Goal: Navigation & Orientation: Find specific page/section

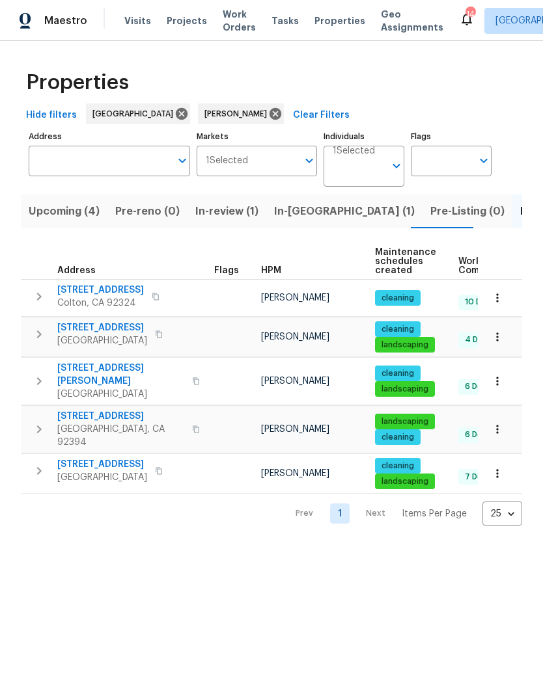
scroll to position [-1, 0]
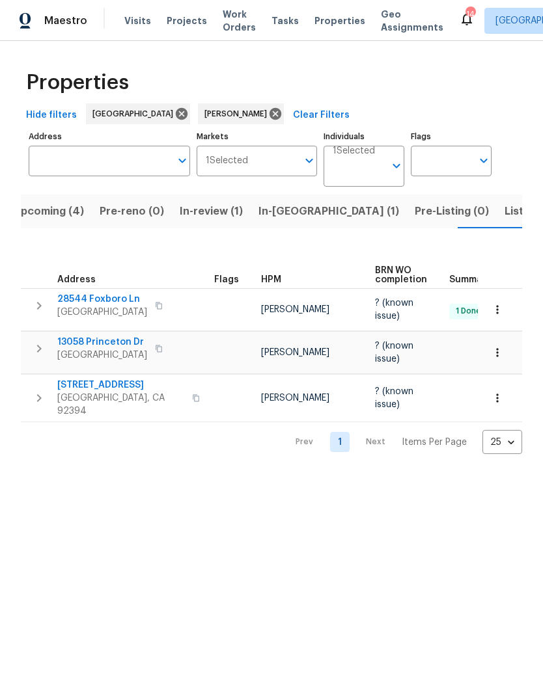
click at [192, 198] on button "In-review (1)" at bounding box center [211, 212] width 79 height 34
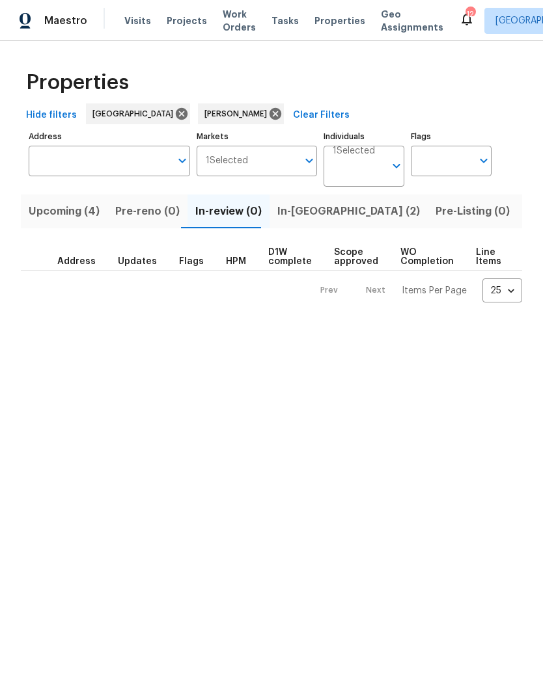
click at [71, 206] on span "Upcoming (4)" at bounding box center [64, 211] width 71 height 18
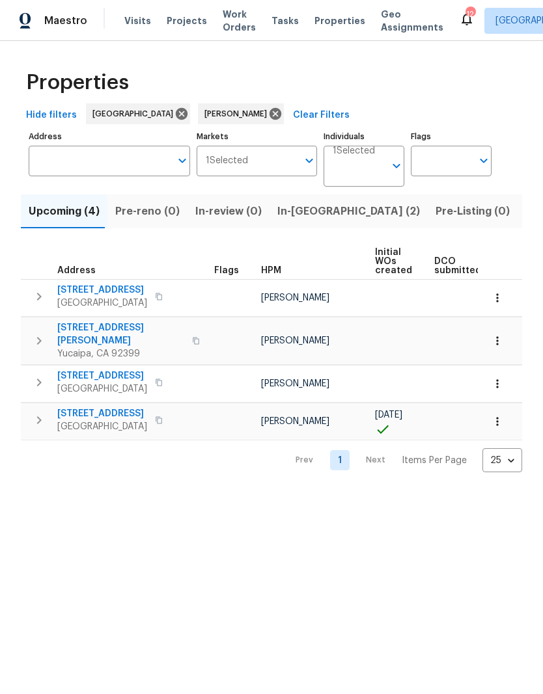
click at [301, 207] on span "In-reno (2)" at bounding box center [348, 211] width 142 height 18
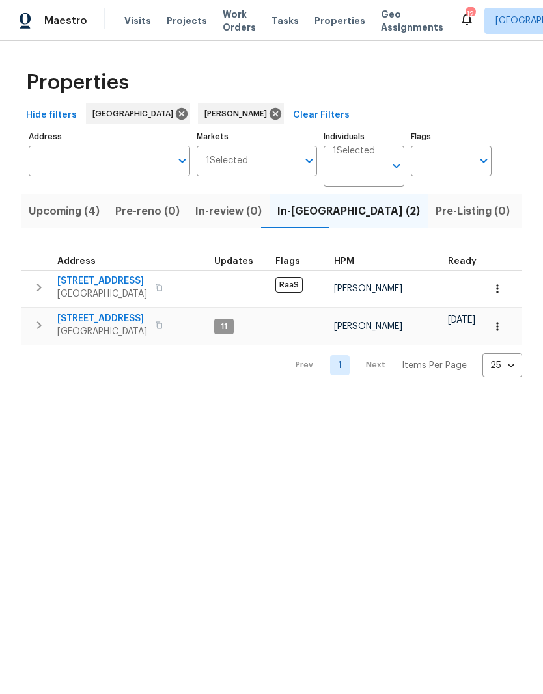
click at [66, 212] on span "Upcoming (4)" at bounding box center [64, 211] width 71 height 18
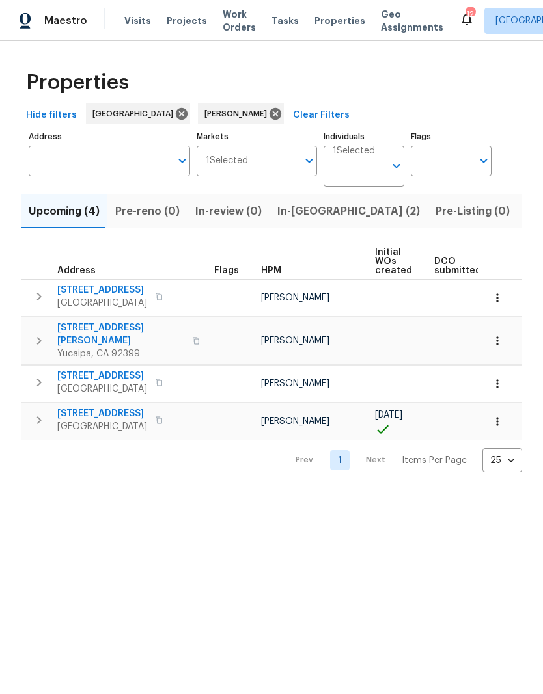
click at [427, 202] on button "Pre-Listing (0)" at bounding box center [472, 212] width 90 height 34
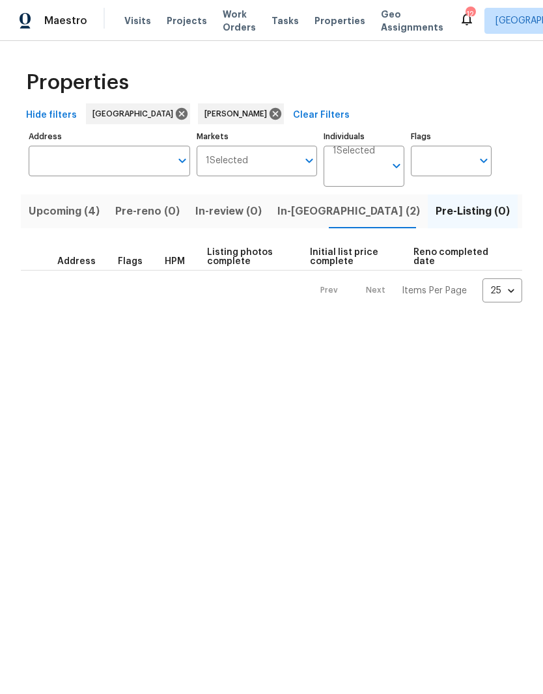
click at [525, 211] on span "Listed (5)" at bounding box center [549, 211] width 49 height 18
